Goal: Information Seeking & Learning: Learn about a topic

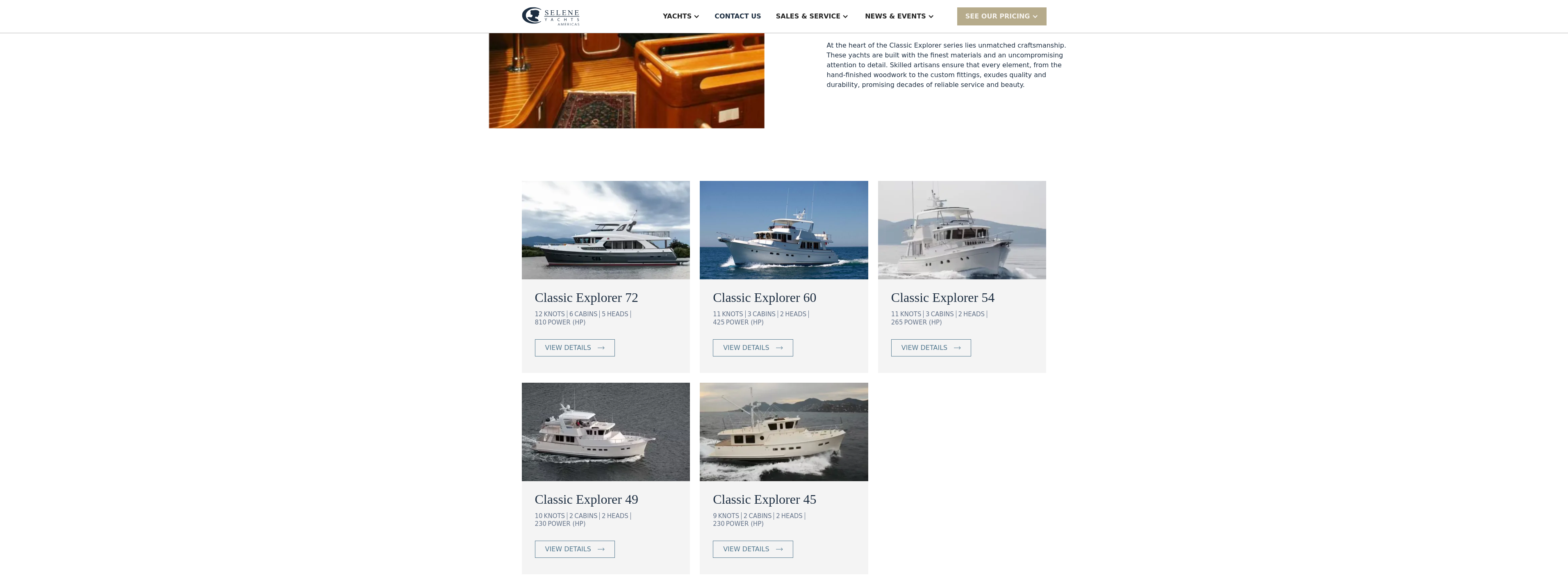
scroll to position [369, 0]
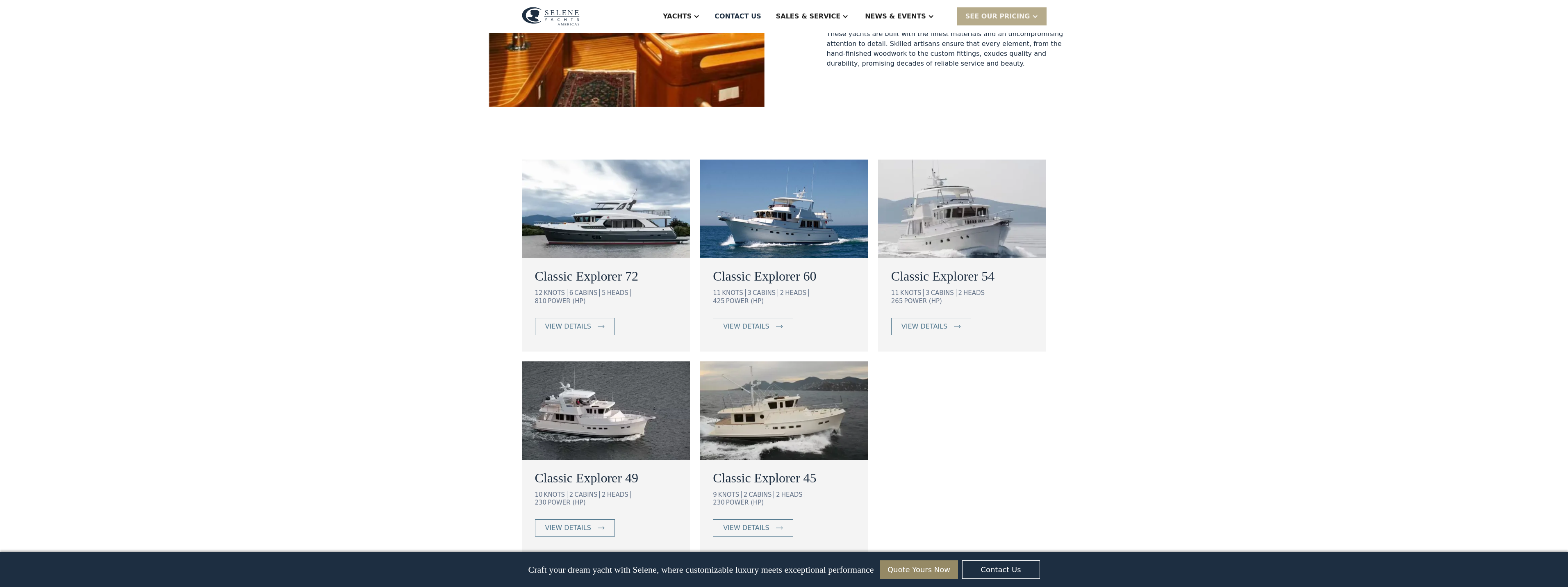
click at [587, 407] on img at bounding box center [606, 410] width 168 height 98
click at [814, 433] on img at bounding box center [784, 410] width 168 height 98
click at [617, 395] on img at bounding box center [606, 410] width 168 height 98
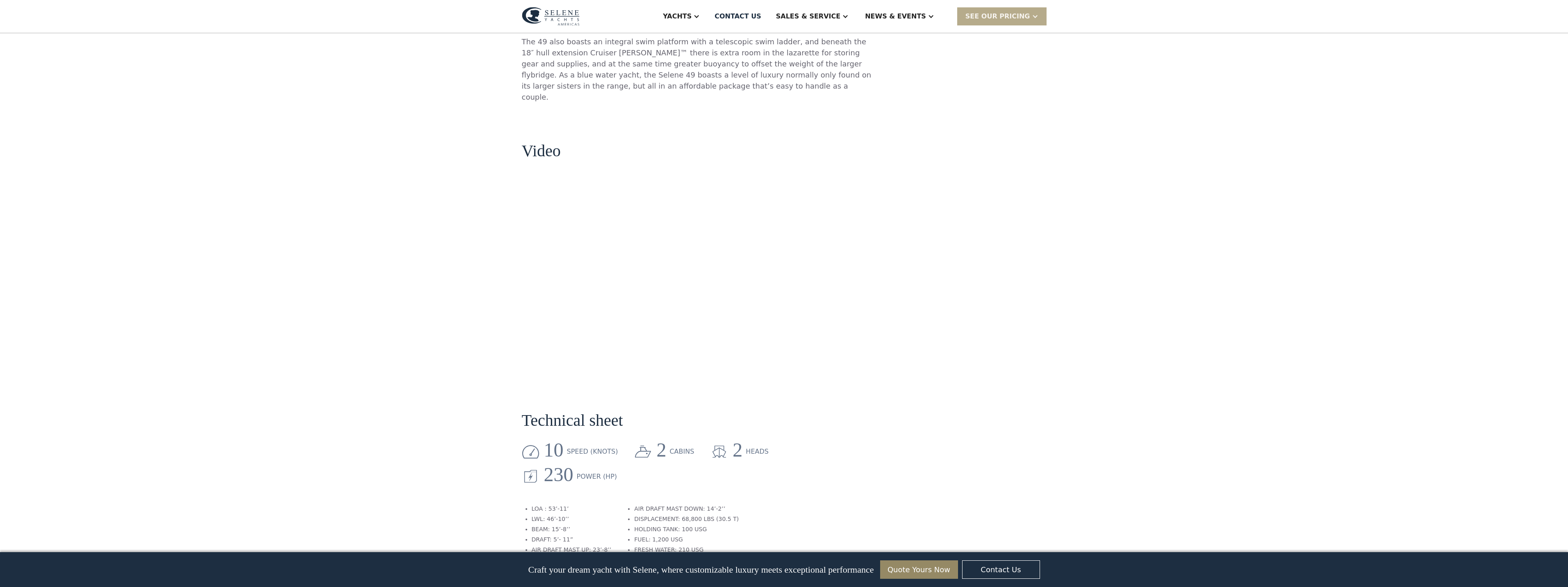
scroll to position [738, 0]
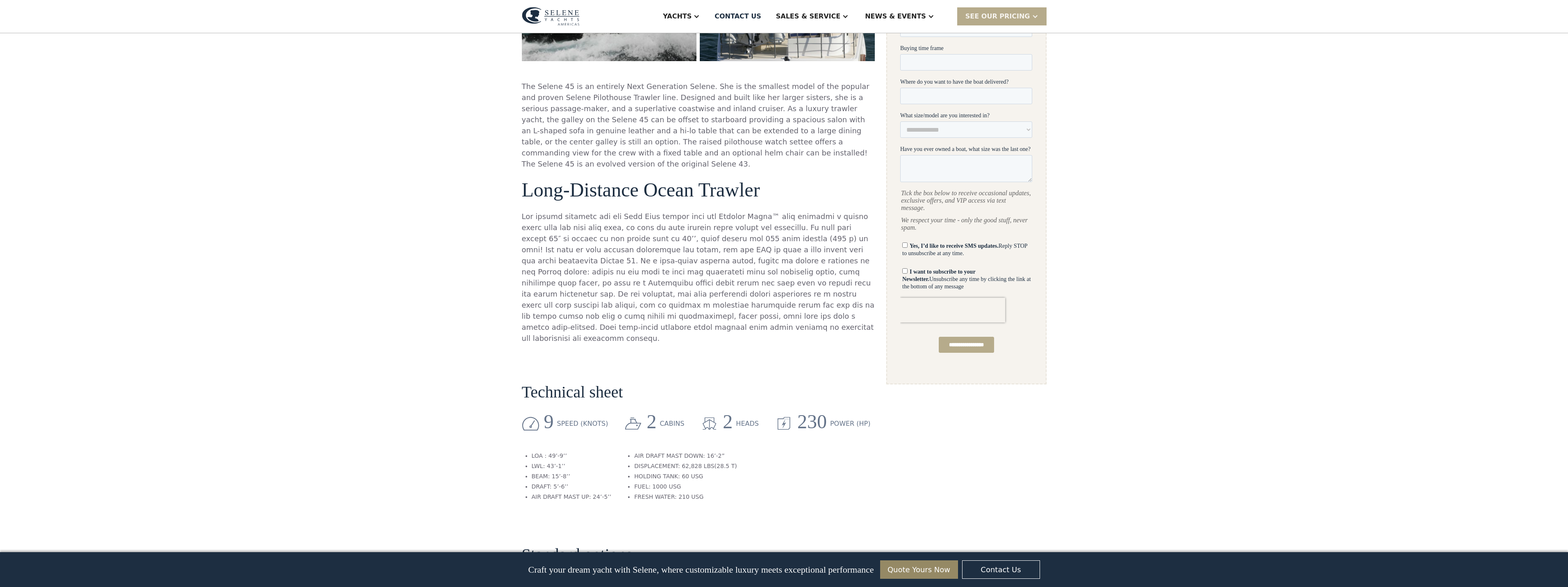
scroll to position [369, 0]
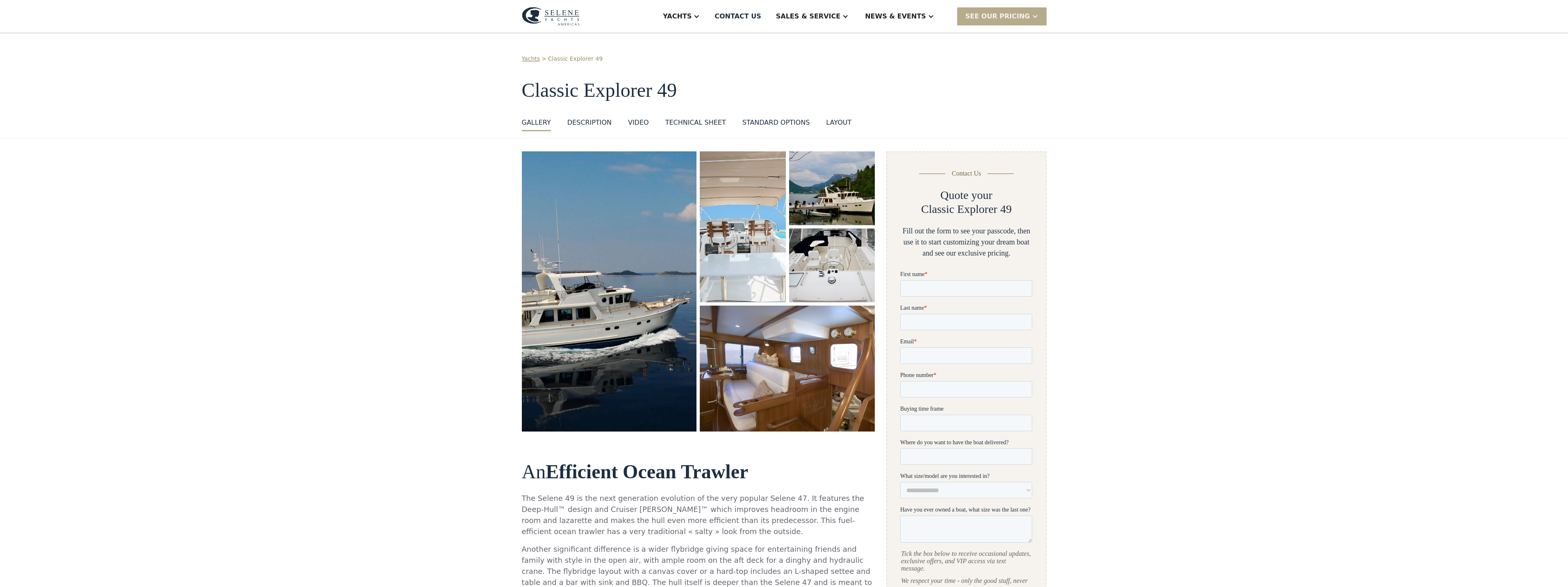
click at [553, 18] on img at bounding box center [551, 16] width 58 height 19
